Goal: Answer question/provide support

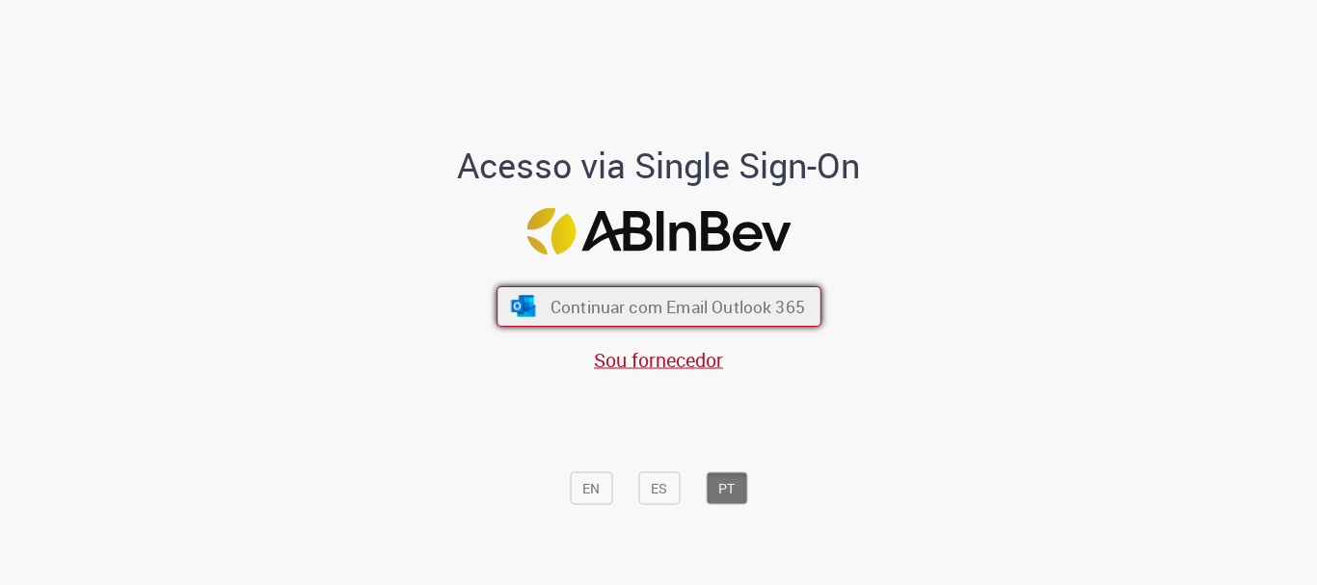
click at [581, 310] on span "Continuar com Email Outlook 365" at bounding box center [677, 307] width 255 height 22
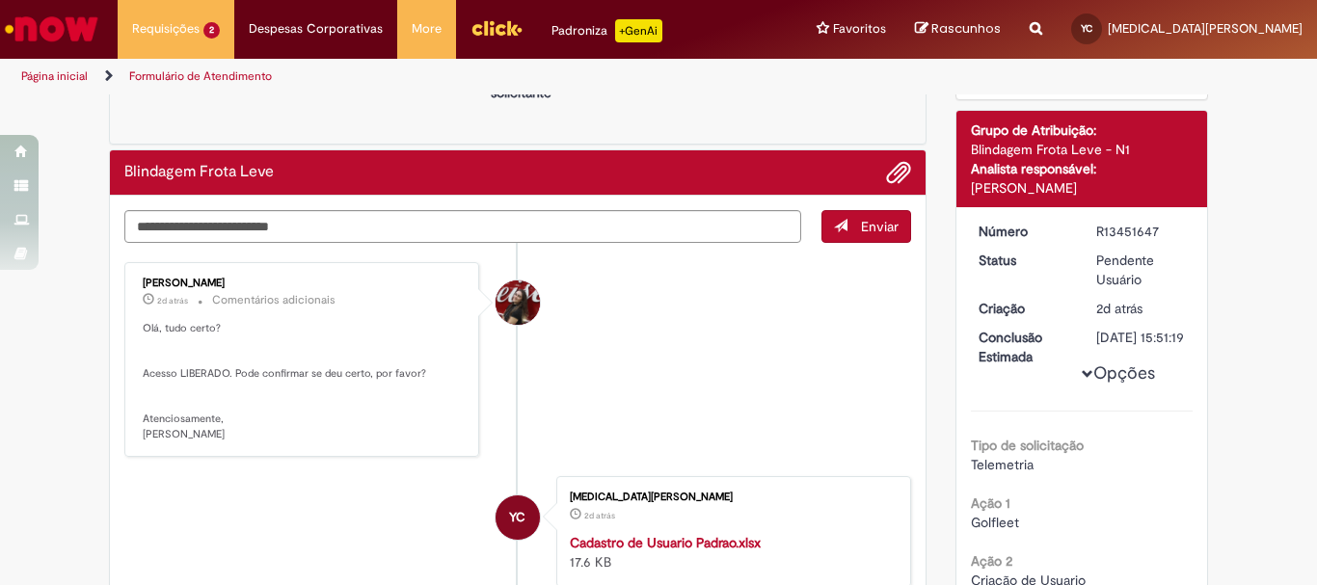
scroll to position [289, 0]
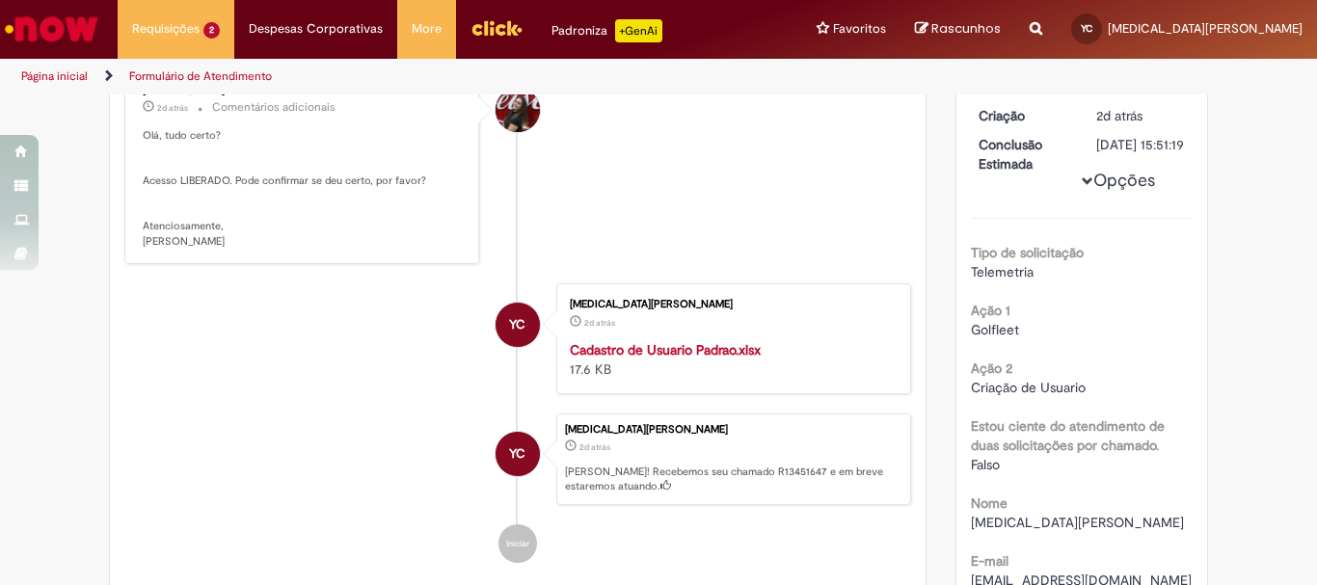
click at [732, 353] on strong "Cadastro de Usuario Padrao.xlsx" at bounding box center [665, 349] width 191 height 17
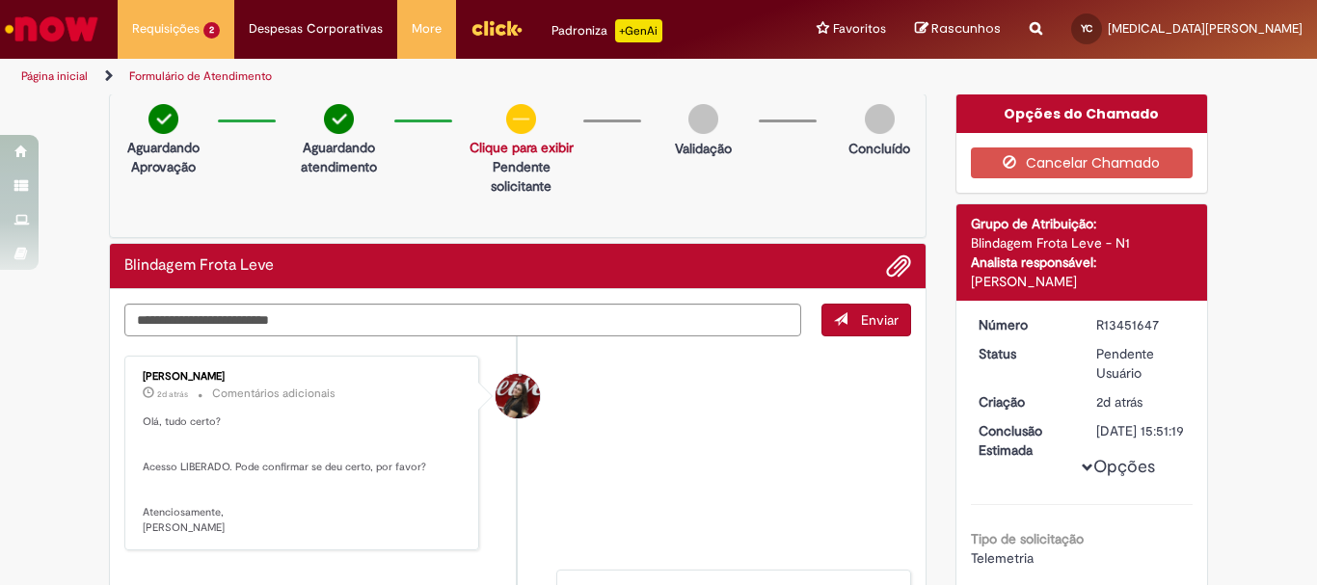
scroll to position [0, 0]
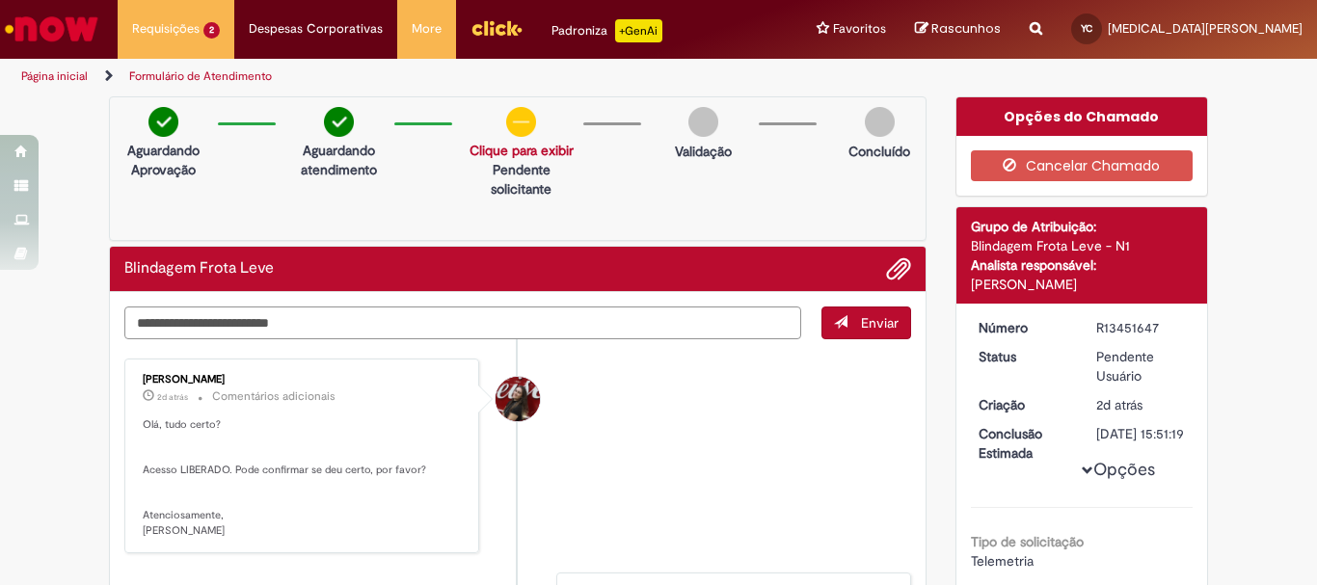
click at [480, 321] on textarea "Digite sua mensagem aqui..." at bounding box center [462, 323] width 677 height 33
type textarea "*"
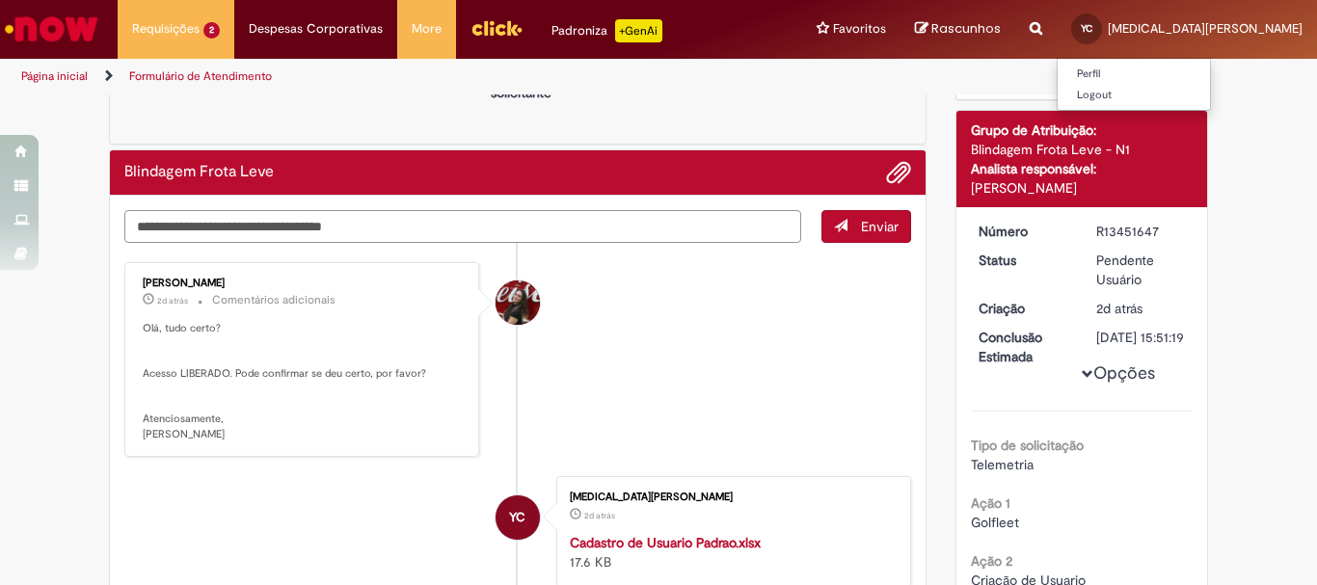
type textarea "**********"
click at [872, 233] on span "Enviar" at bounding box center [880, 226] width 38 height 17
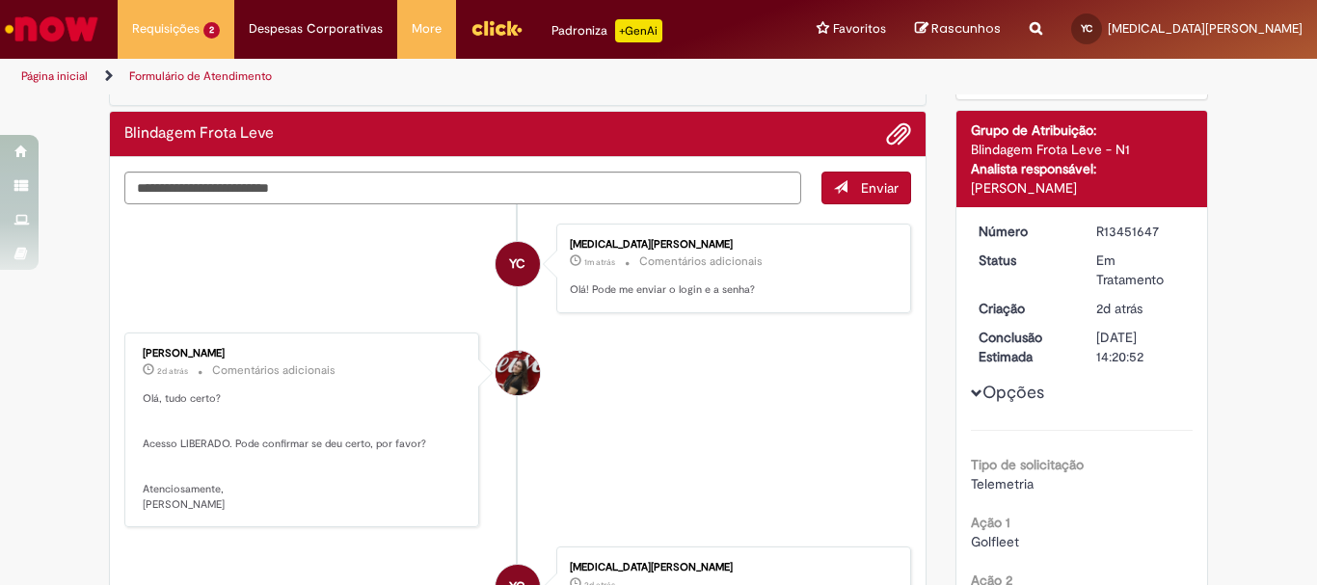
scroll to position [289, 0]
